Goal: Task Accomplishment & Management: Manage account settings

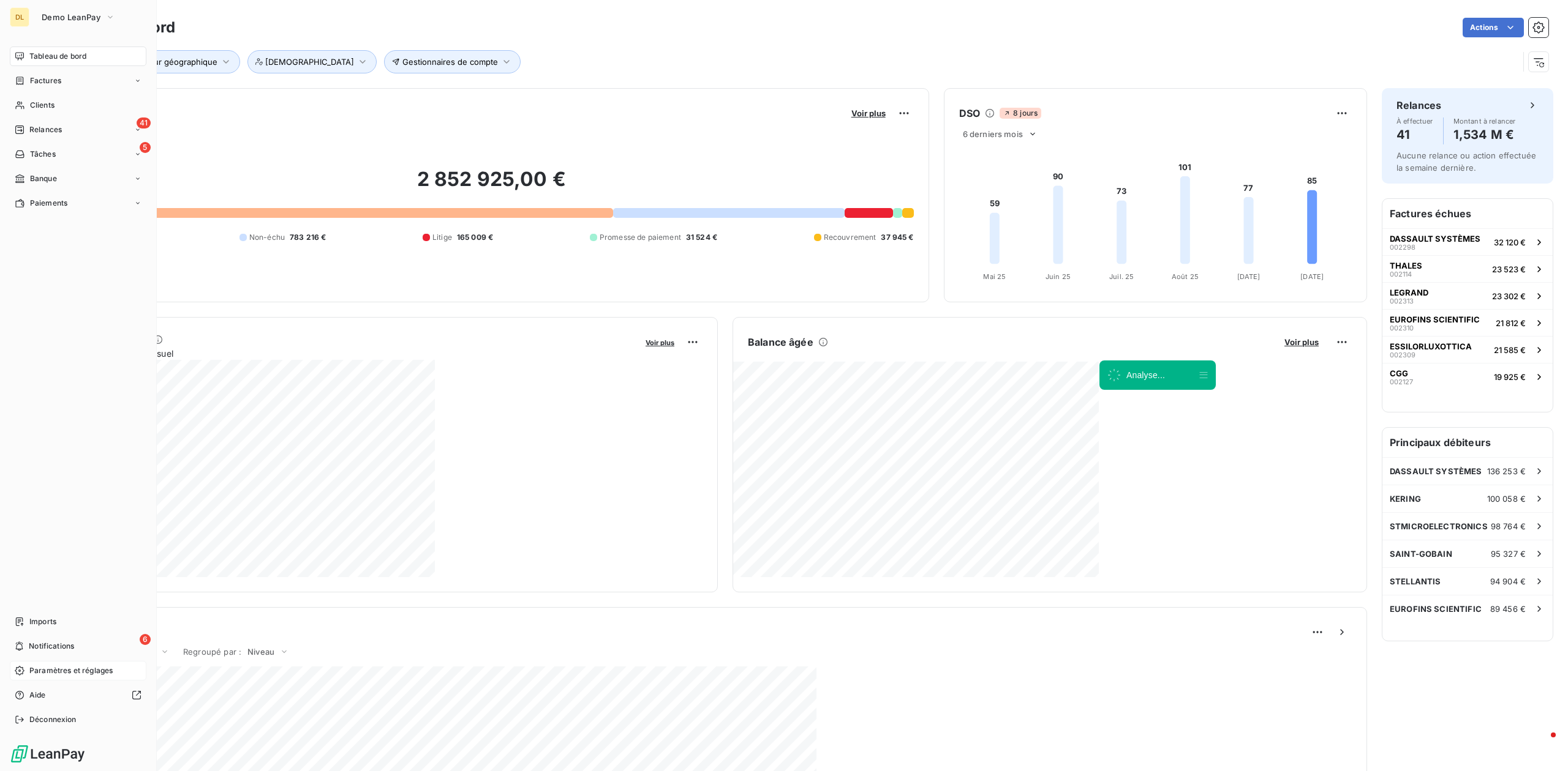
click at [58, 672] on span "Paramètres et réglages" at bounding box center [71, 670] width 84 height 11
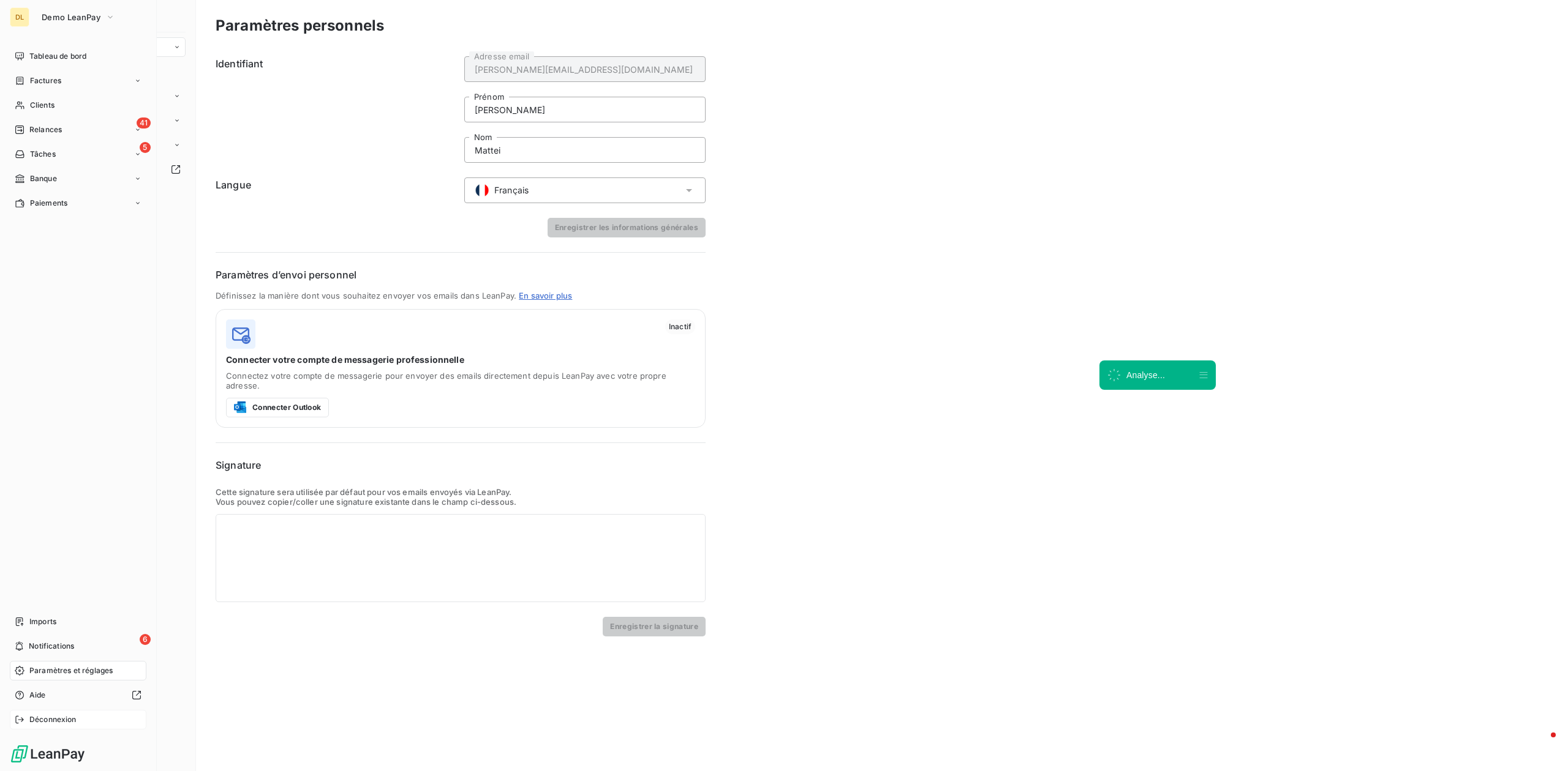
click at [72, 725] on span "Déconnexion" at bounding box center [53, 720] width 47 height 11
